Goal: Task Accomplishment & Management: Complete application form

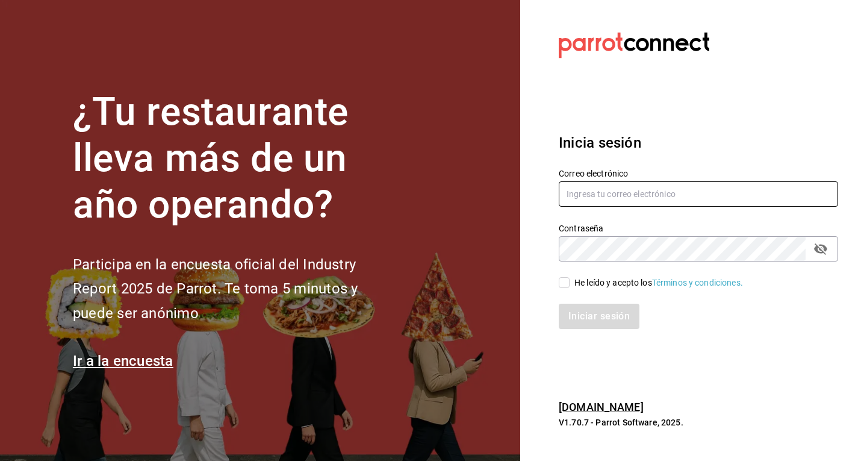
type input "[EMAIL_ADDRESS][DOMAIN_NAME]"
click at [574, 289] on div "Iniciar sesión" at bounding box center [691, 309] width 294 height 40
click at [566, 284] on input "He leído y acepto los Términos y condiciones." at bounding box center [564, 282] width 11 height 11
checkbox input "true"
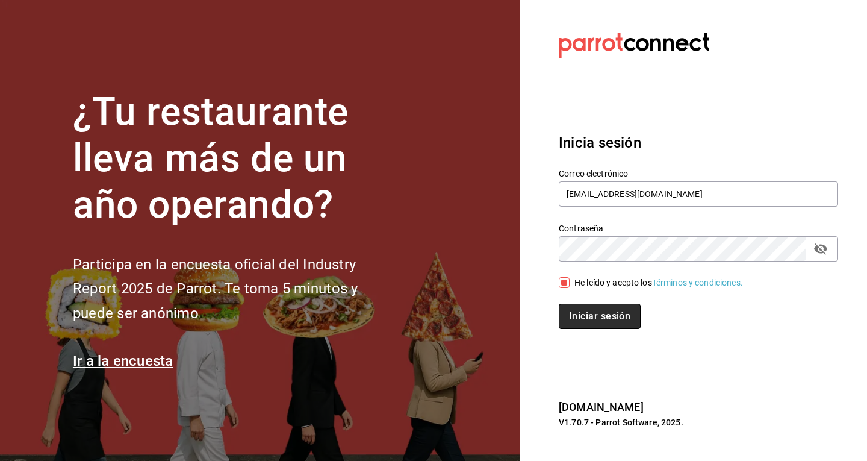
click at [567, 312] on button "Iniciar sesión" at bounding box center [600, 315] width 82 height 25
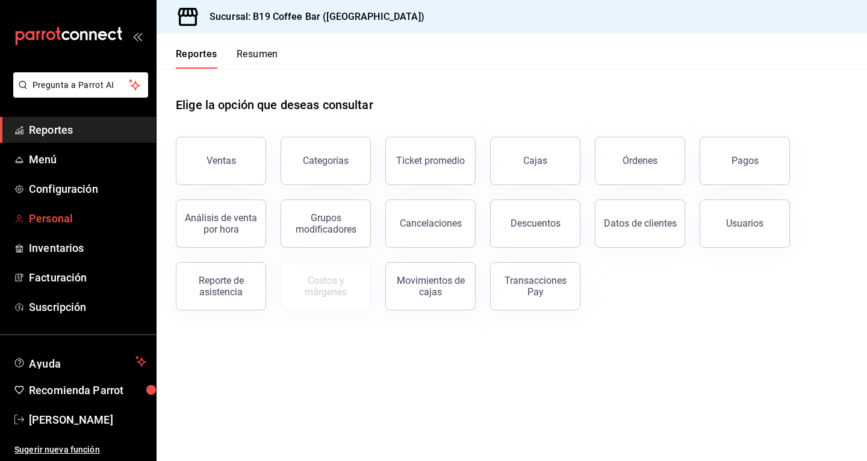
click at [25, 219] on link "Personal" at bounding box center [78, 218] width 156 height 26
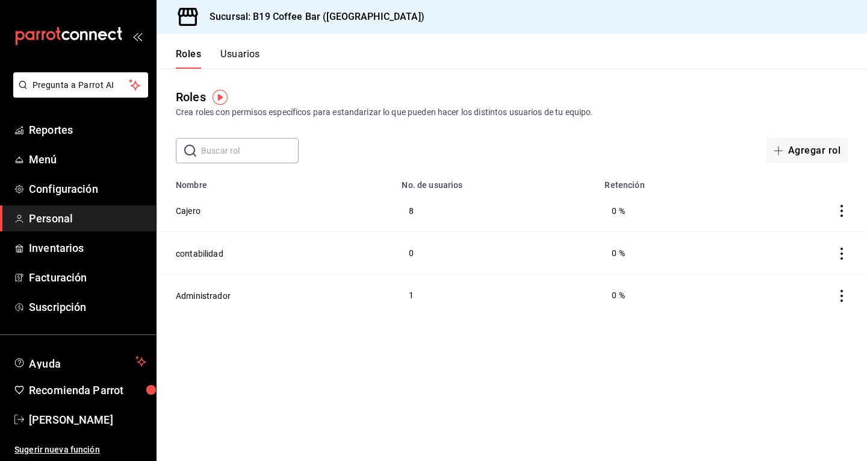
click at [840, 211] on icon "actions" at bounding box center [842, 211] width 12 height 12
click at [496, 196] on div at bounding box center [433, 230] width 867 height 461
drag, startPoint x: 257, startPoint y: 60, endPoint x: 246, endPoint y: 53, distance: 13.5
click at [246, 53] on button "Usuarios" at bounding box center [240, 58] width 40 height 20
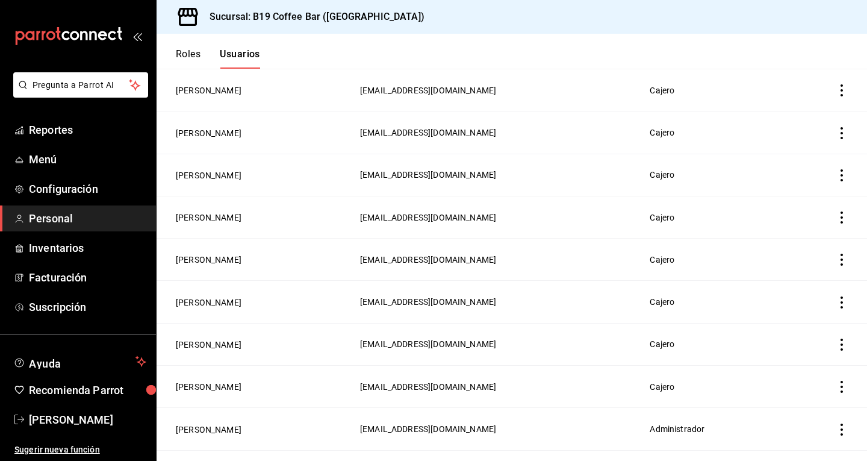
scroll to position [152, 0]
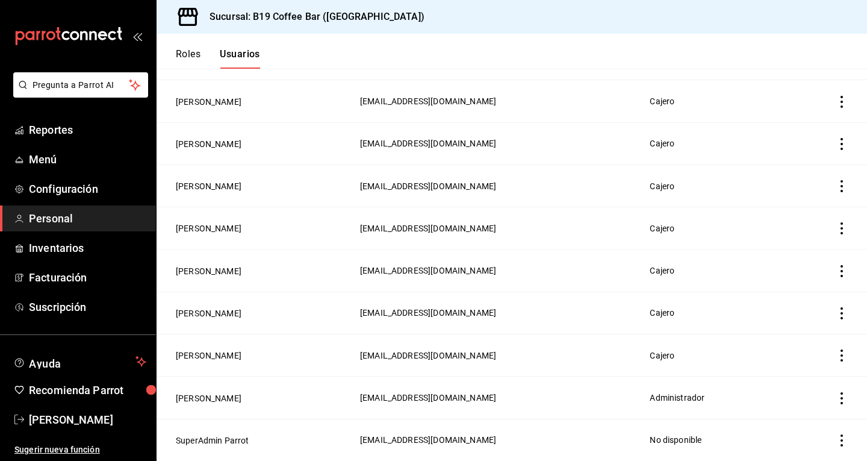
click at [836, 144] on icon "actions" at bounding box center [842, 144] width 12 height 12
click at [812, 156] on li "Eliminar" at bounding box center [788, 161] width 101 height 34
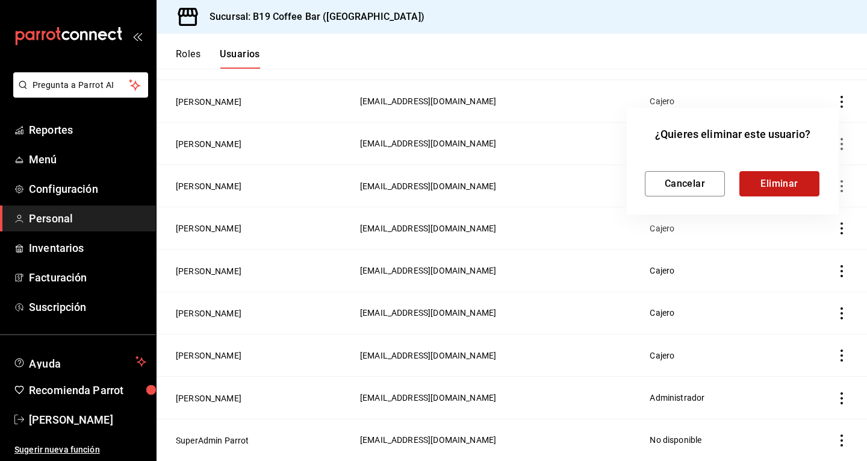
click at [775, 185] on button "Eliminar" at bounding box center [779, 183] width 80 height 25
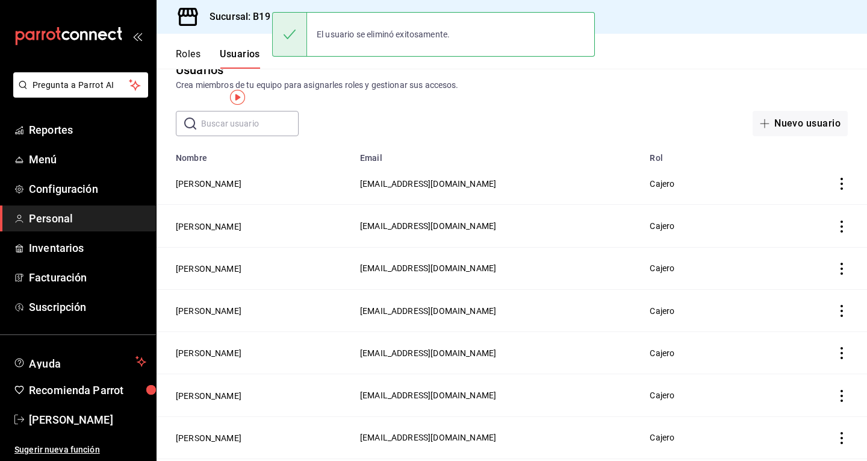
scroll to position [0, 0]
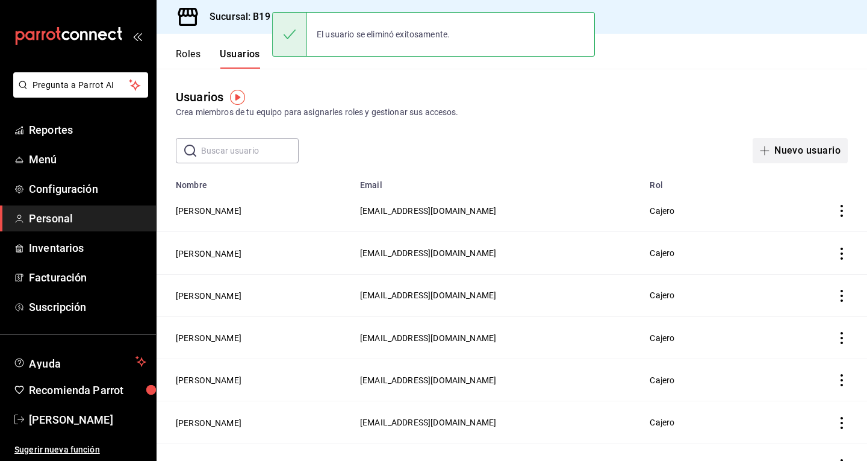
click at [762, 155] on button "Nuevo usuario" at bounding box center [800, 150] width 95 height 25
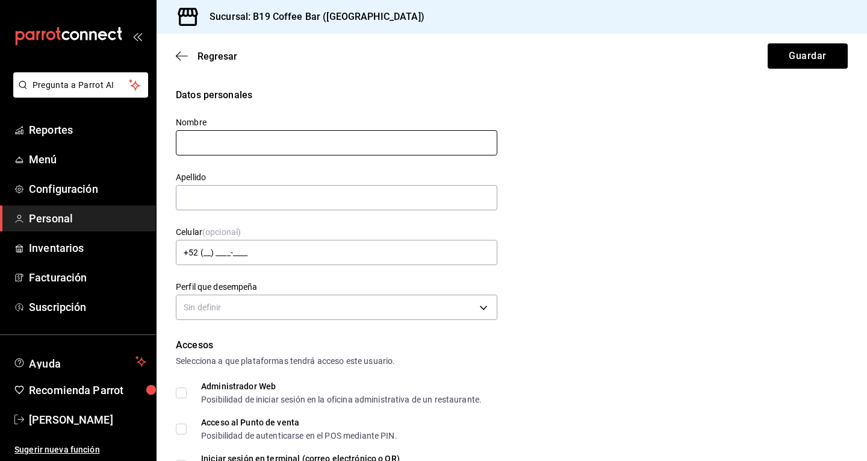
click at [264, 134] on input "text" at bounding box center [337, 142] width 322 height 25
type input "l"
type input "I"
click at [544, 114] on div "Datos personales Nombre Apellido Celular (opcional) +52 (__) ____-____ Perfil q…" at bounding box center [512, 205] width 672 height 235
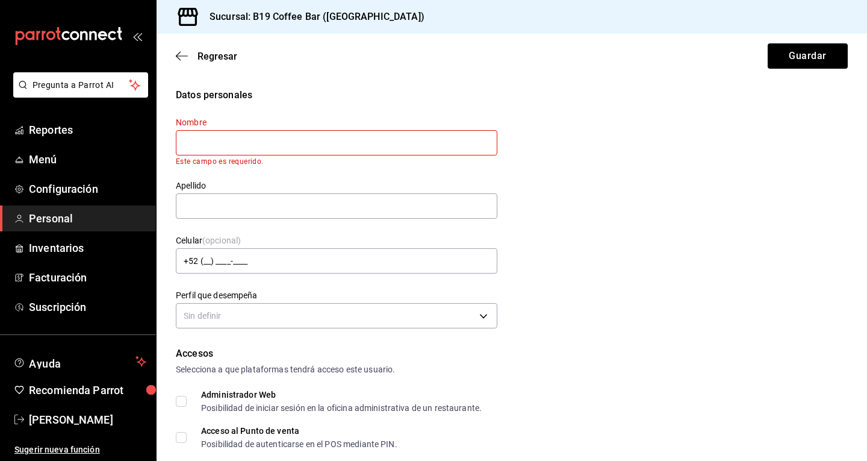
click at [254, 146] on input "text" at bounding box center [337, 142] width 322 height 25
type input "a"
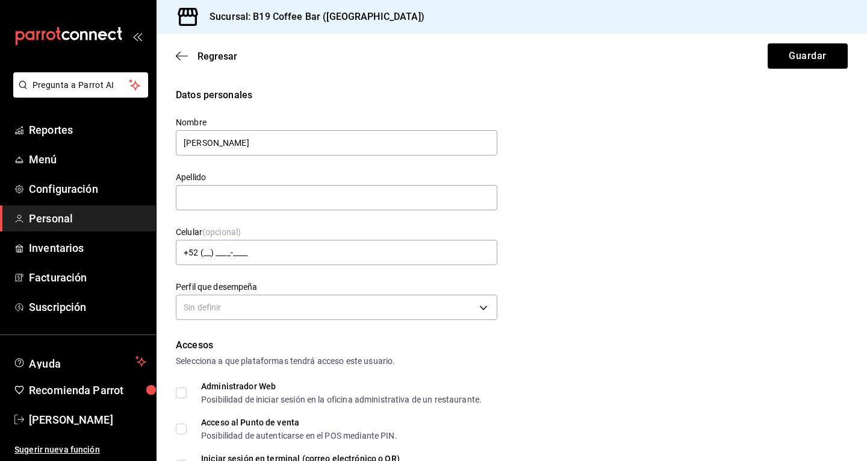
click at [252, 222] on div "Celular (opcional) +52 (__) ____-____" at bounding box center [329, 239] width 336 height 55
click at [262, 158] on div "Apellido" at bounding box center [329, 184] width 336 height 55
drag, startPoint x: 266, startPoint y: 146, endPoint x: 202, endPoint y: 154, distance: 64.2
click at [202, 154] on input "[PERSON_NAME]" at bounding box center [337, 142] width 322 height 25
type input "[PERSON_NAME]"
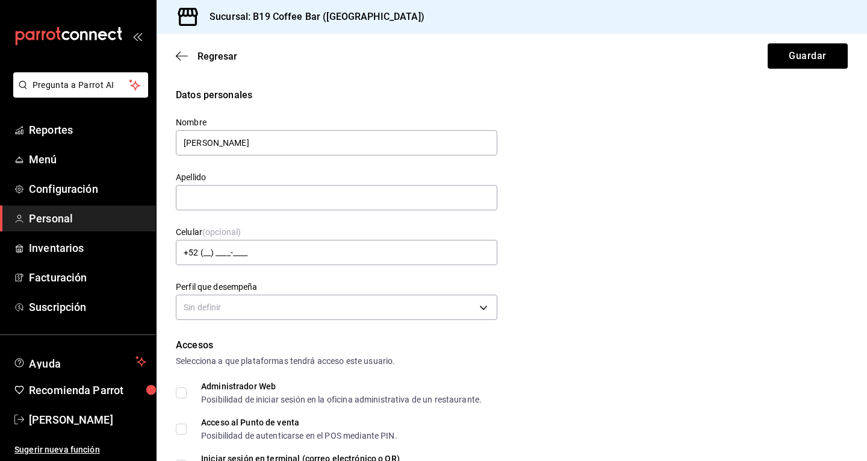
click at [225, 179] on label "Apellido" at bounding box center [337, 177] width 322 height 8
click at [225, 188] on input "text" at bounding box center [337, 197] width 322 height 25
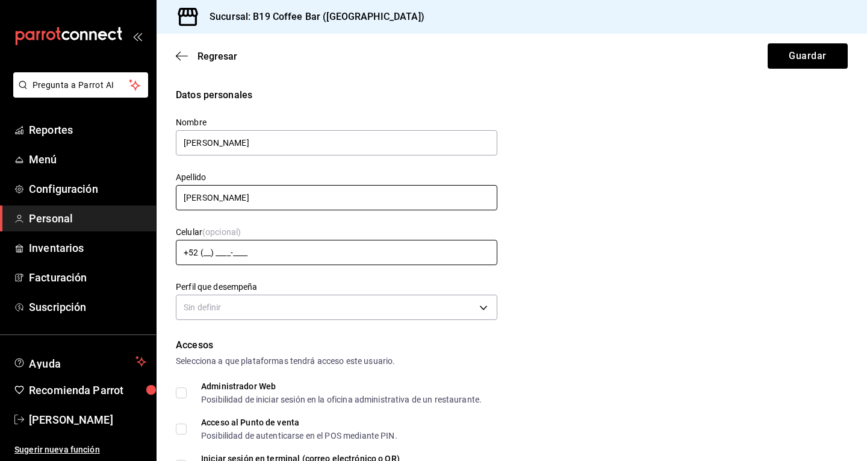
type input "[PERSON_NAME]"
click at [263, 248] on input "+52 (__) ____-____" at bounding box center [337, 252] width 322 height 25
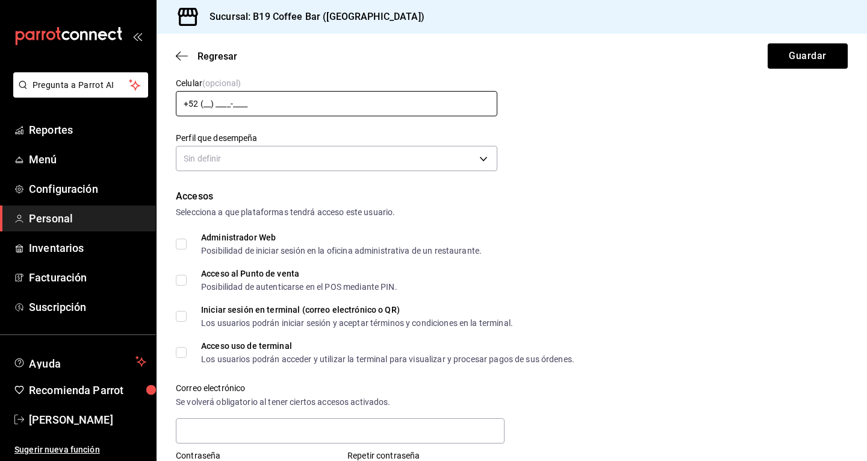
scroll to position [120, 0]
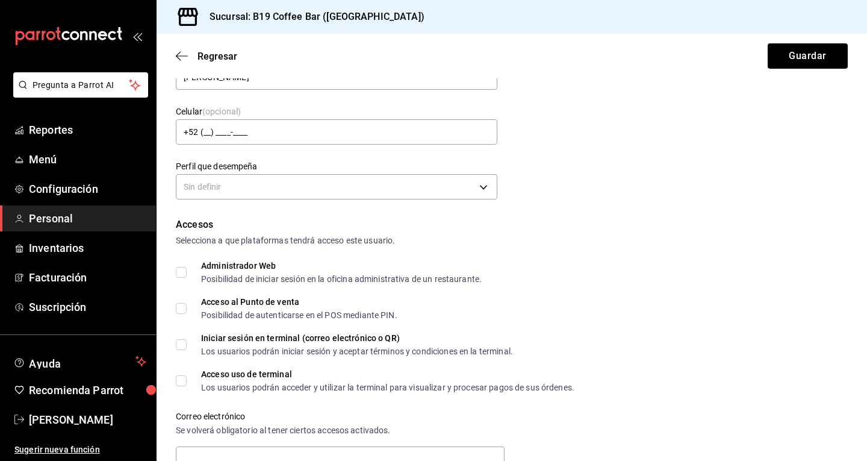
click at [231, 200] on div "Sin definir" at bounding box center [337, 185] width 322 height 32
click at [231, 191] on body "Pregunta a Parrot AI Reportes Menú Configuración Personal Inventarios Facturaci…" at bounding box center [433, 230] width 867 height 461
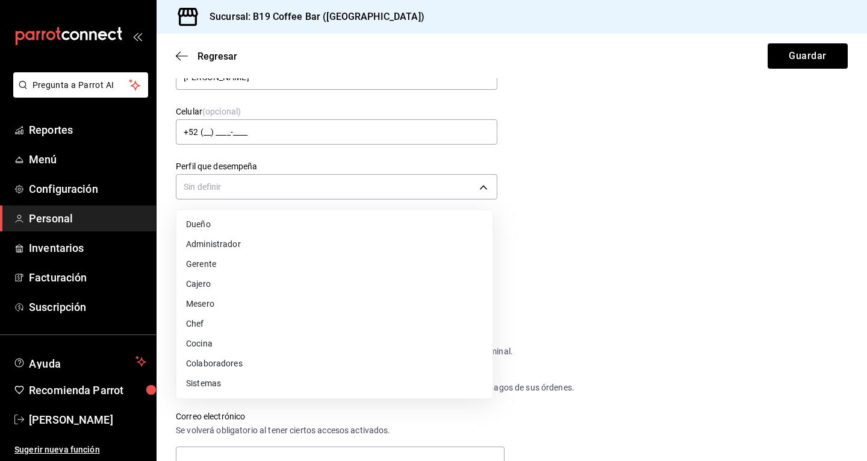
click at [222, 282] on li "Cajero" at bounding box center [334, 284] width 316 height 20
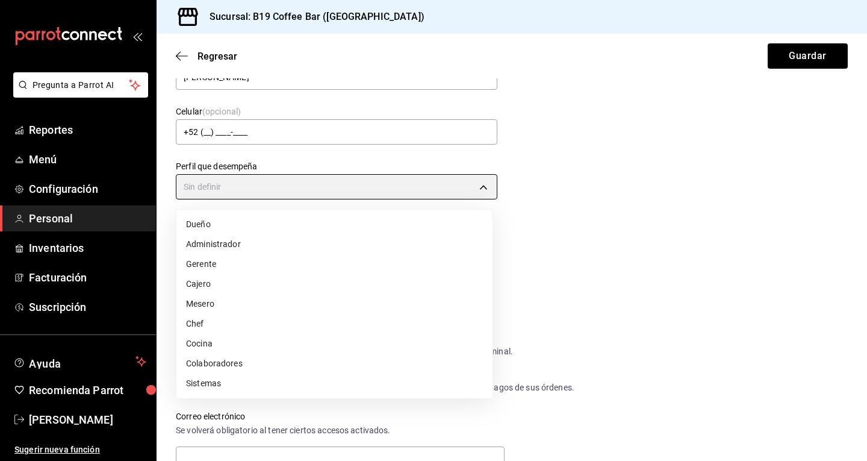
type input "CASHIER"
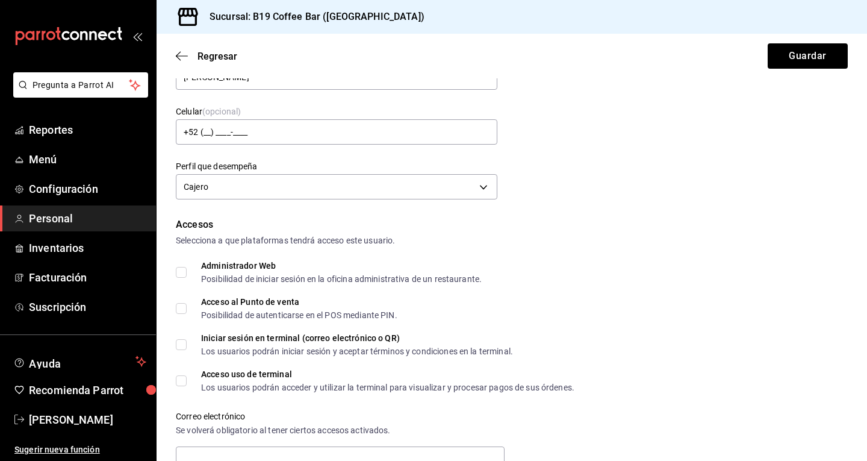
click at [620, 169] on div "Datos personales Nombre [PERSON_NAME] [PERSON_NAME] Celular (opcional) +52 (__)…" at bounding box center [512, 84] width 672 height 235
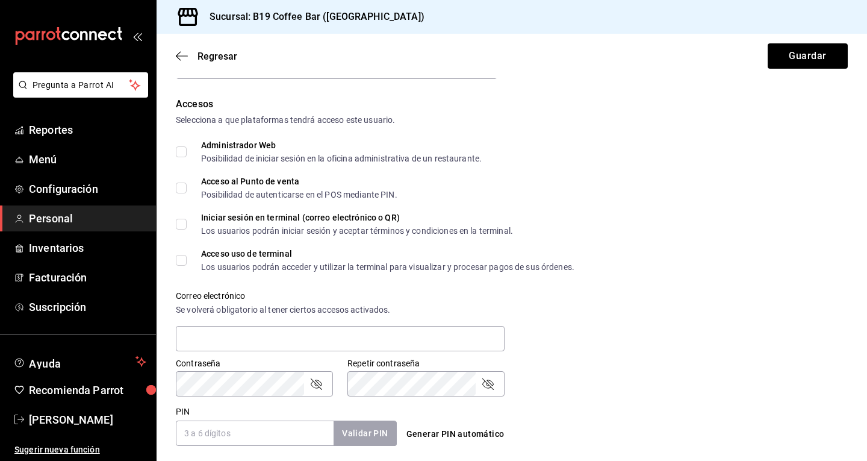
scroll to position [181, 0]
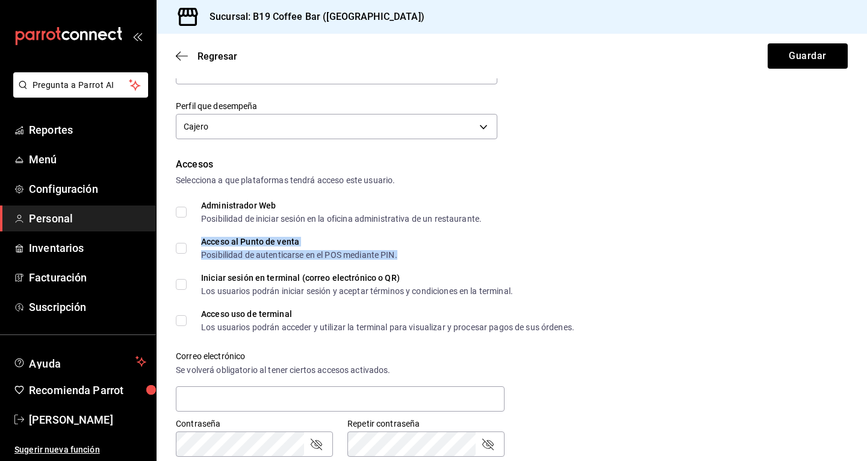
click at [213, 245] on div "Acceso al Punto de venta" at bounding box center [299, 241] width 196 height 8
click at [188, 242] on span "Acceso al Punto de venta Posibilidad de autenticarse en el POS mediante PIN." at bounding box center [292, 248] width 211 height 22
click at [187, 243] on input "Acceso al Punto de venta Posibilidad de autenticarse en el POS mediante PIN." at bounding box center [181, 248] width 11 height 11
checkbox input "true"
click at [182, 317] on input "Acceso uso de terminal Los usuarios podrán acceder y utilizar la terminal para …" at bounding box center [181, 320] width 11 height 11
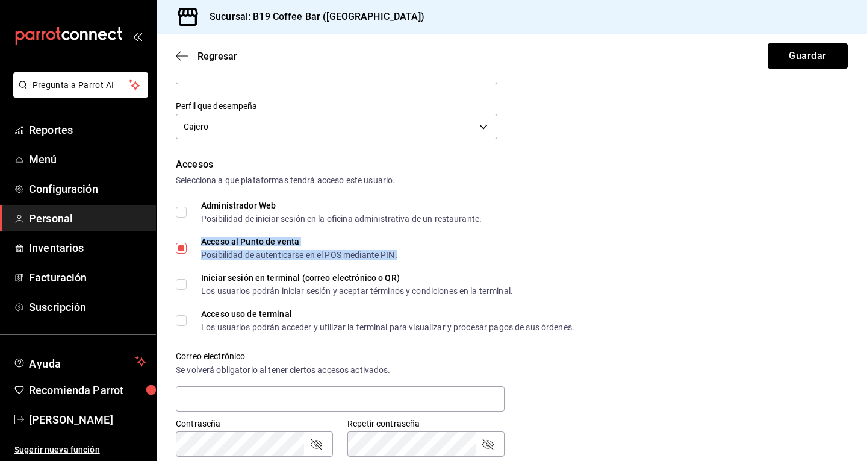
checkbox input "true"
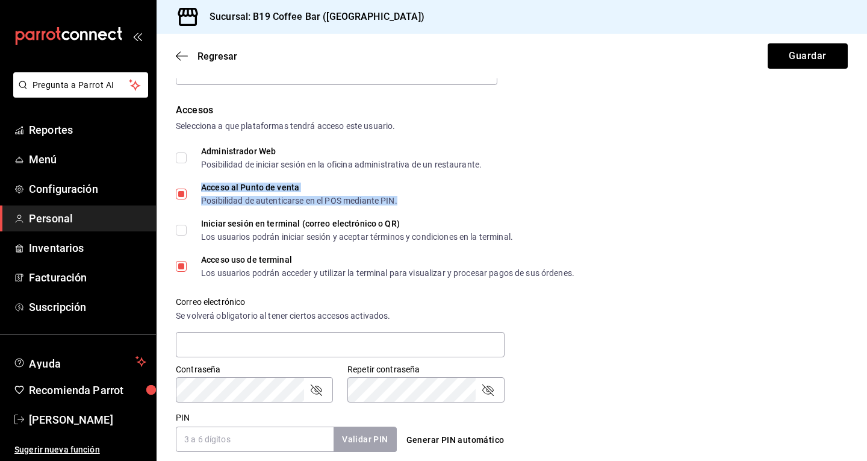
scroll to position [301, 0]
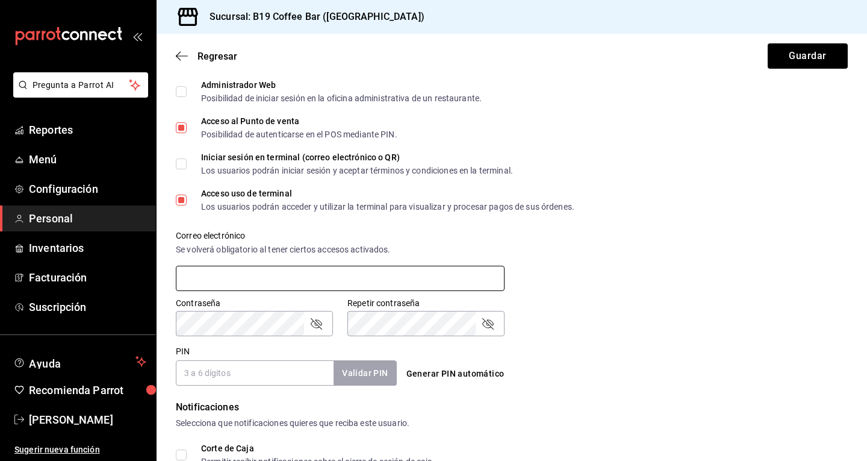
click at [234, 271] on input "text" at bounding box center [340, 278] width 329 height 25
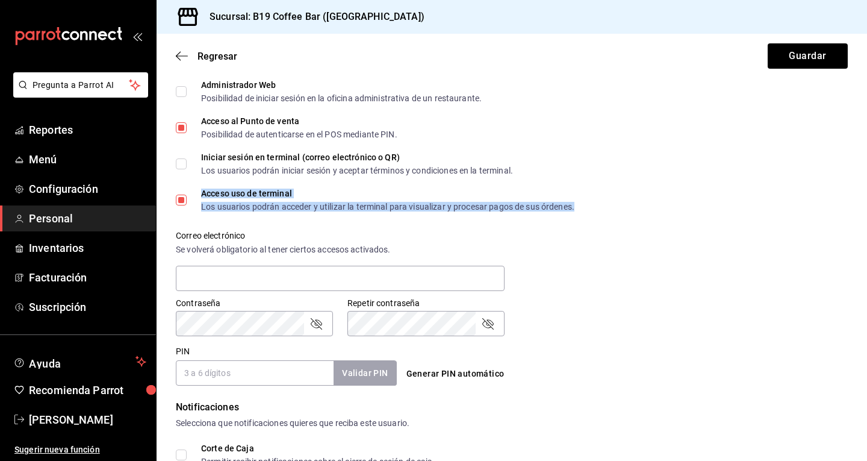
click at [539, 194] on div "Acceso uso de terminal" at bounding box center [387, 193] width 373 height 8
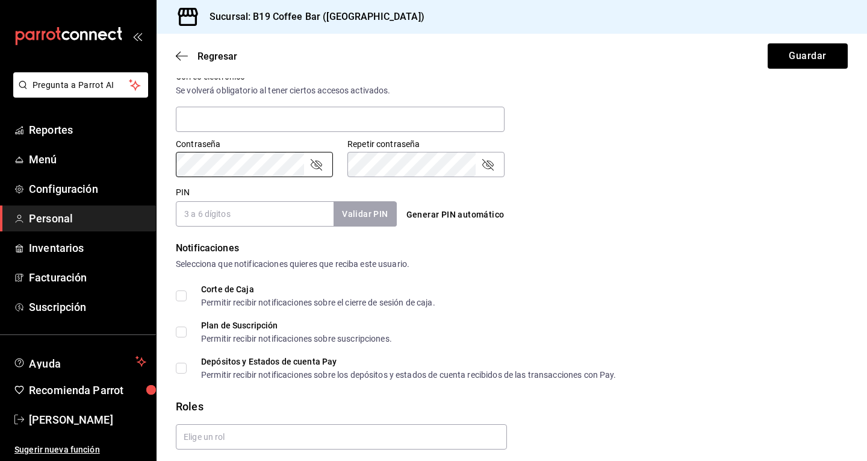
scroll to position [482, 0]
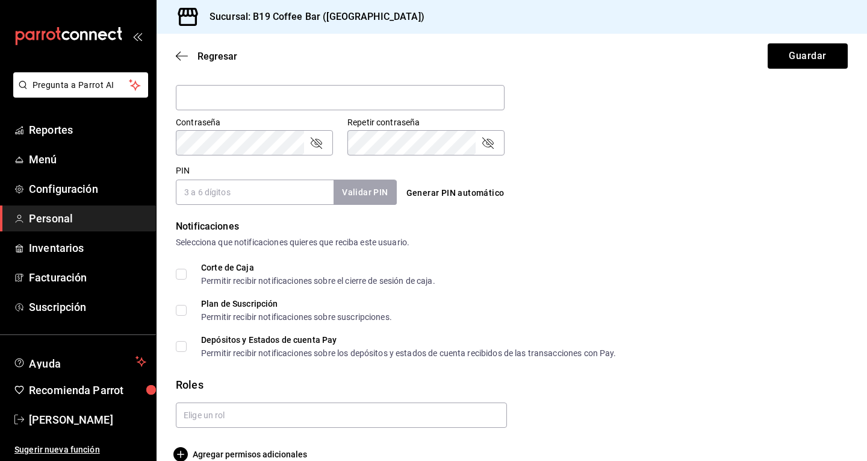
click at [443, 195] on button "Generar PIN automático" at bounding box center [456, 193] width 108 height 22
type input "4454"
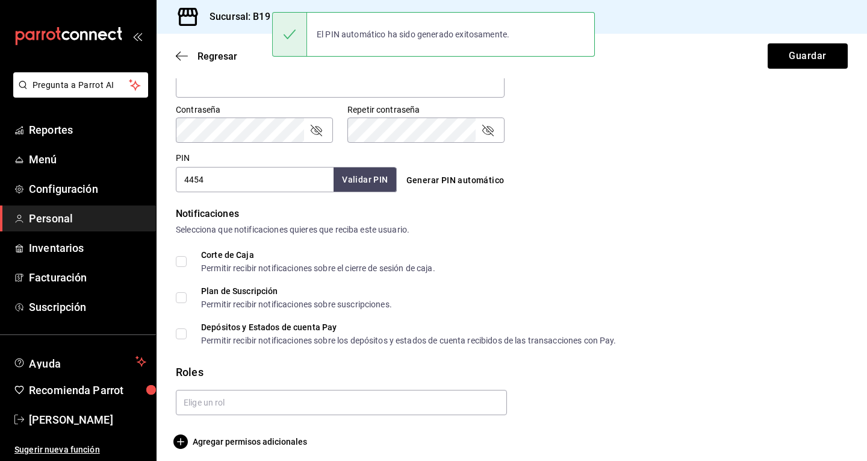
scroll to position [502, 0]
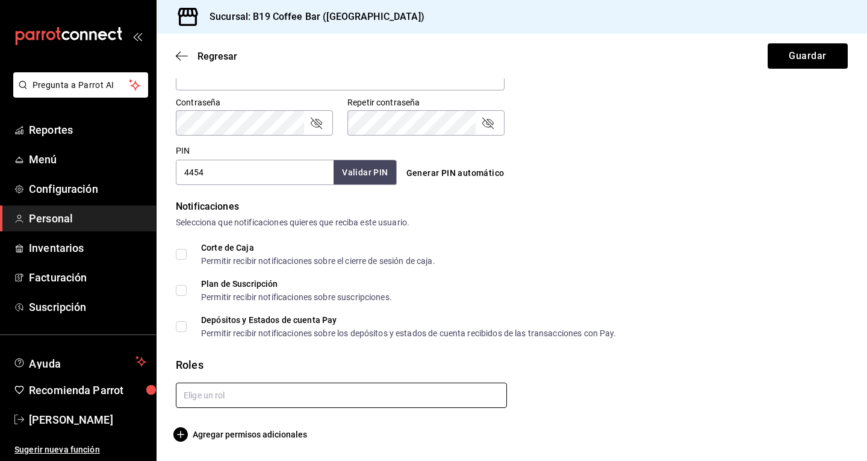
click at [238, 387] on input "text" at bounding box center [341, 394] width 331 height 25
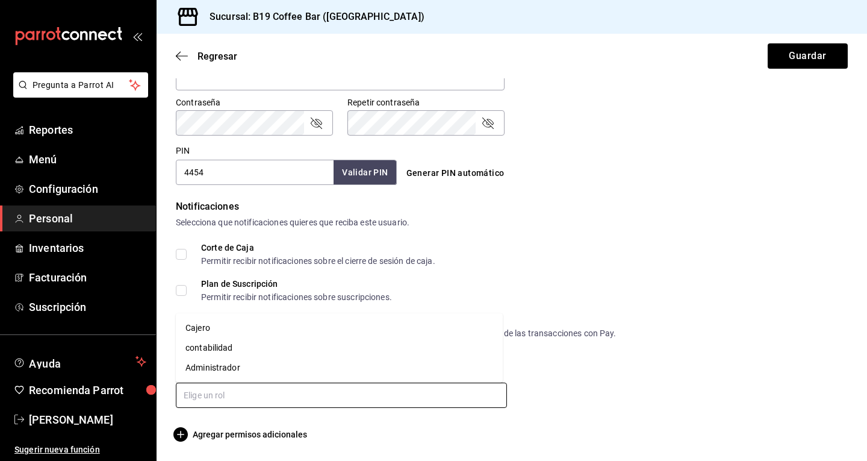
click at [214, 324] on li "Cajero" at bounding box center [339, 328] width 327 height 20
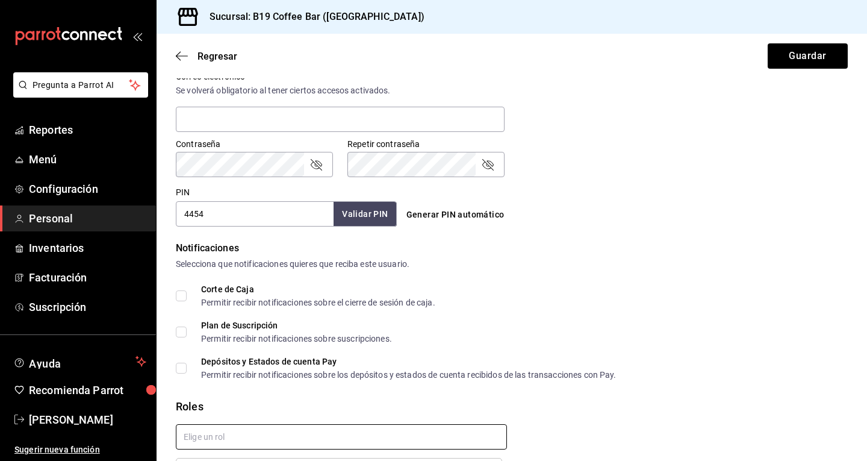
scroll to position [541, 0]
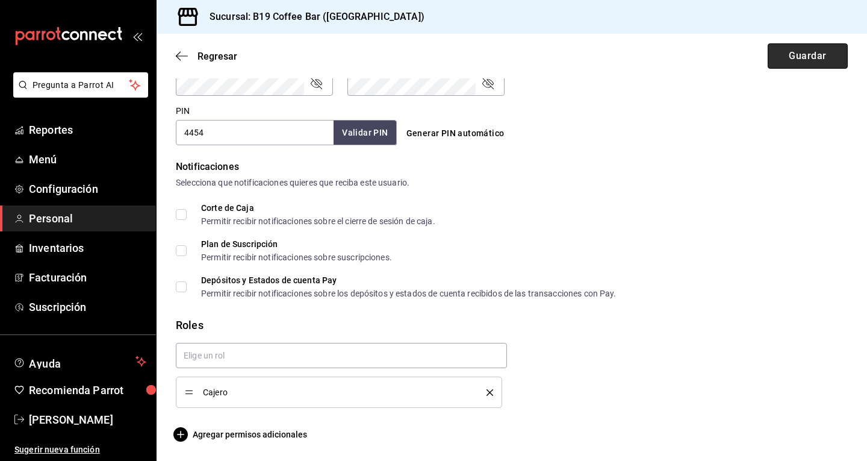
click at [810, 66] on button "Guardar" at bounding box center [808, 55] width 80 height 25
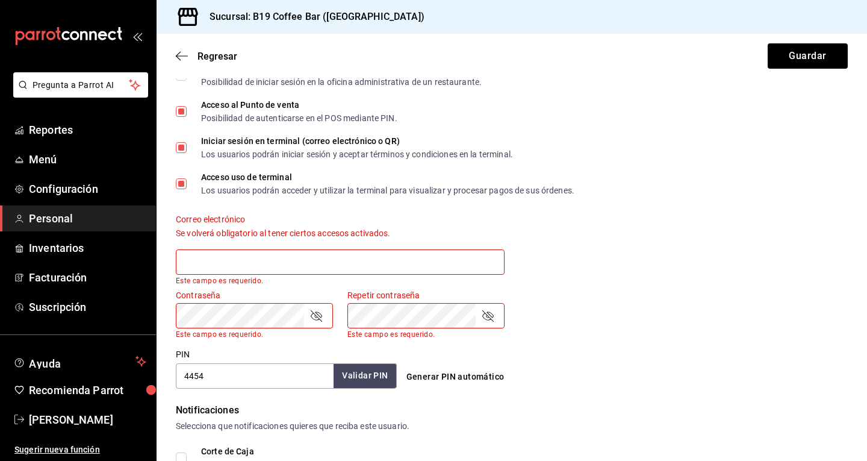
scroll to position [292, 0]
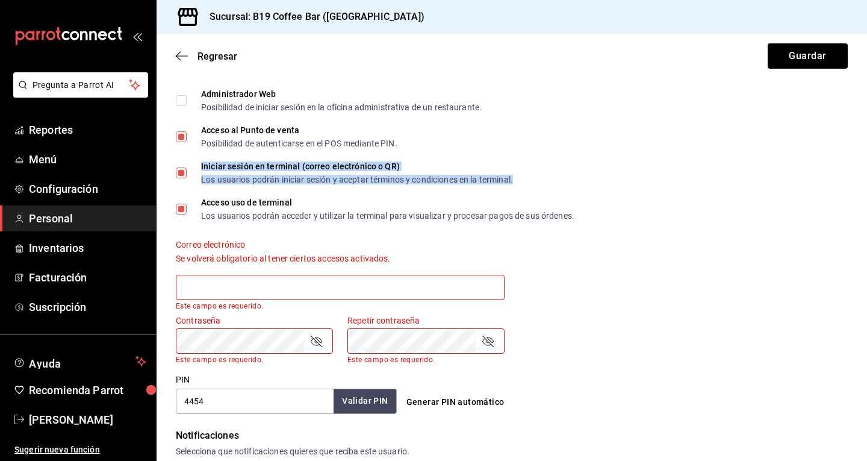
click at [222, 169] on div "Iniciar sesión en terminal (correo electrónico o QR)" at bounding box center [357, 166] width 312 height 8
click at [184, 171] on input "Iniciar sesión en terminal (correo electrónico o QR) Los usuarios podrán inicia…" at bounding box center [181, 172] width 11 height 11
click at [792, 66] on button "Guardar" at bounding box center [808, 55] width 80 height 25
checkbox input "true"
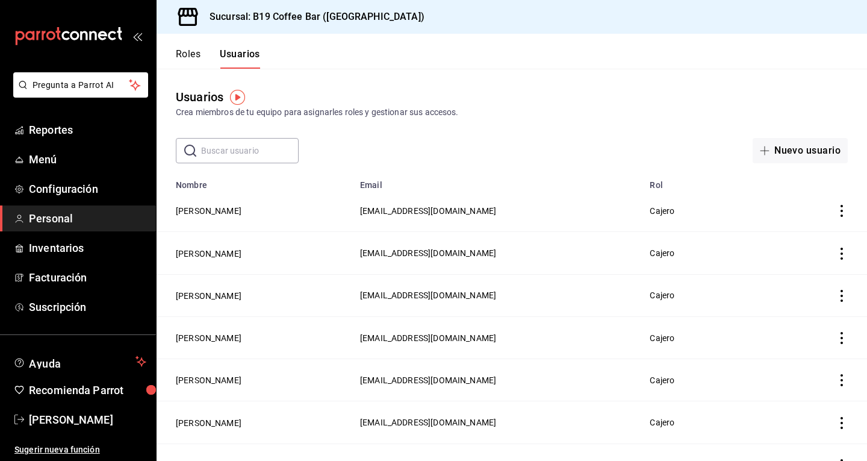
click at [205, 55] on div "Roles Usuarios" at bounding box center [218, 58] width 84 height 20
click at [201, 55] on div "Roles Usuarios" at bounding box center [218, 58] width 84 height 20
